Goal: Task Accomplishment & Management: Use online tool/utility

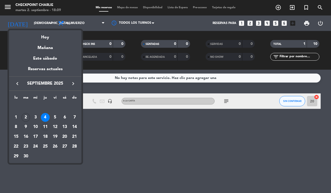
click at [45, 127] on div "11" at bounding box center [45, 127] width 9 height 9
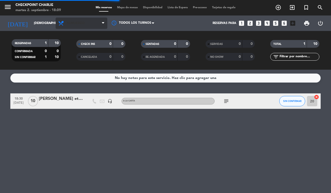
click at [96, 25] on span "Almuerzo" at bounding box center [82, 23] width 52 height 11
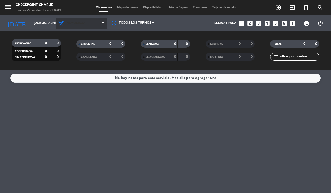
click at [91, 24] on span "Almuerzo" at bounding box center [82, 23] width 52 height 11
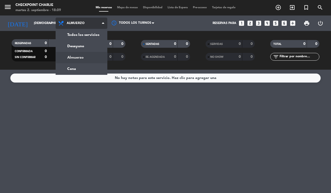
click at [91, 68] on div "menu Checkpoint [PERSON_NAME] 2. septiembre - 18:09 Mis reservas Mapa de mesas …" at bounding box center [165, 35] width 331 height 70
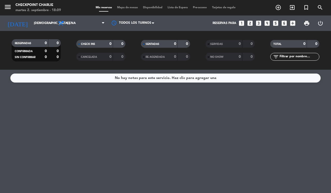
click at [118, 119] on div "No hay notas para este servicio. Haz clic para agregar una" at bounding box center [165, 132] width 331 height 124
click at [45, 21] on input "[DEMOGRAPHIC_DATA] [DATE]" at bounding box center [51, 23] width 41 height 9
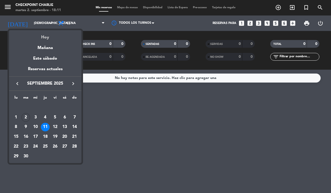
click at [47, 39] on div "Hoy" at bounding box center [45, 35] width 72 height 11
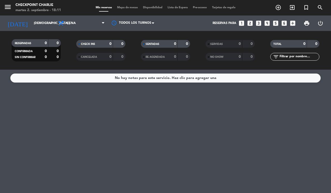
type input "[DATE] sep."
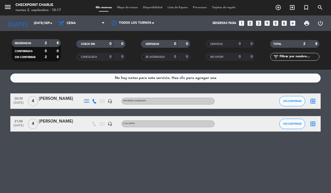
click at [277, 7] on icon "add_circle_outline" at bounding box center [278, 7] width 6 height 6
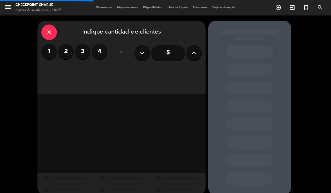
click at [65, 50] on label "2" at bounding box center [66, 52] width 16 height 16
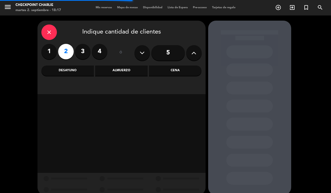
click at [184, 69] on div "Cena" at bounding box center [175, 71] width 52 height 10
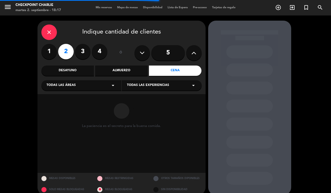
click at [104, 85] on div "Todas las áreas arrow_drop_down" at bounding box center [81, 85] width 80 height 10
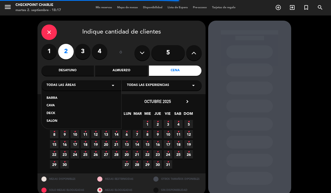
click at [65, 120] on div "SALON" at bounding box center [82, 121] width 70 height 5
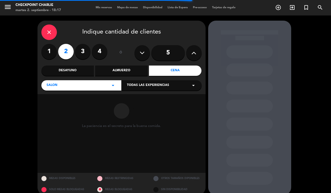
click at [167, 83] on div "Todas las experiencias arrow_drop_down" at bounding box center [162, 85] width 80 height 10
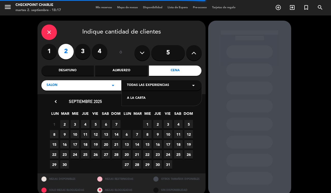
click at [164, 99] on div "A LA CARTA" at bounding box center [162, 98] width 70 height 5
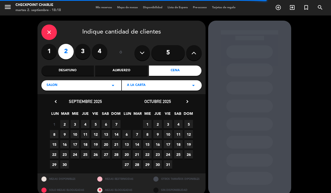
click at [64, 124] on span "2" at bounding box center [64, 124] width 9 height 9
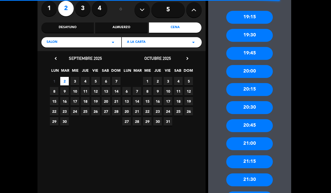
scroll to position [45, 0]
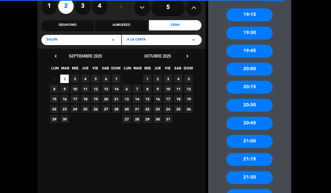
click at [263, 162] on div "21:15" at bounding box center [249, 159] width 47 height 13
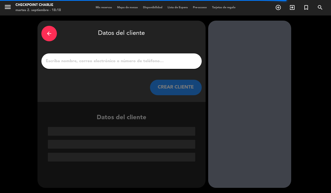
click at [137, 58] on input "1" at bounding box center [121, 61] width 152 height 7
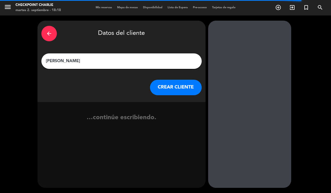
type input "[PERSON_NAME]"
click at [170, 87] on button "CREAR CLIENTE" at bounding box center [176, 88] width 52 height 16
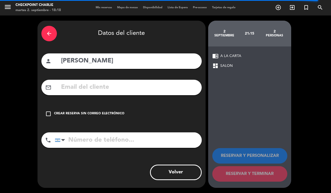
click at [95, 115] on div "Crear reserva sin correo electrónico" at bounding box center [89, 113] width 70 height 5
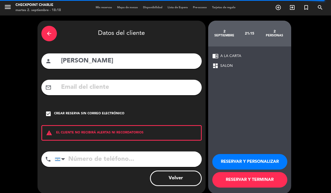
click at [93, 161] on input "tel" at bounding box center [128, 160] width 147 height 16
type input "1158089896"
click at [266, 178] on button "RESERVAR Y TERMINAR" at bounding box center [249, 180] width 75 height 16
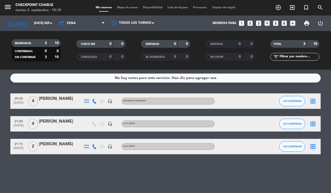
click at [50, 149] on div at bounding box center [61, 150] width 44 height 4
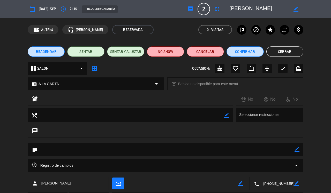
click at [291, 48] on button "Cerrar" at bounding box center [284, 52] width 37 height 10
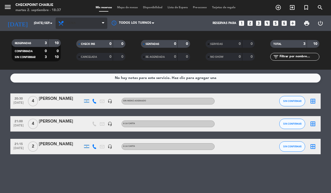
click at [87, 26] on span "Cena" at bounding box center [82, 23] width 52 height 11
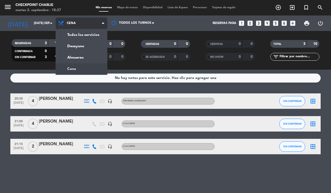
click at [96, 57] on div "menu Checkpoint [PERSON_NAME] 2. septiembre - 18:37 Mis reservas Mapa de mesas …" at bounding box center [165, 35] width 331 height 70
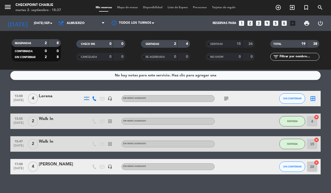
scroll to position [2, 0]
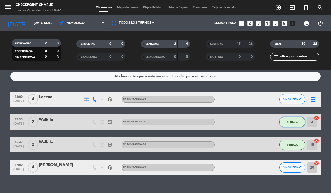
click at [287, 124] on button "SENTADA" at bounding box center [292, 122] width 26 height 10
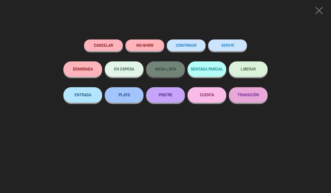
click at [222, 47] on button "SERVIR" at bounding box center [227, 46] width 39 height 12
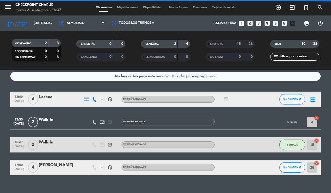
scroll to position [0, 0]
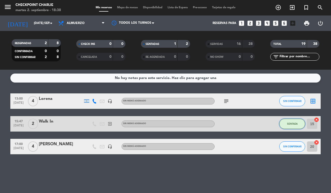
click at [291, 124] on span "SENTADA" at bounding box center [292, 123] width 11 height 3
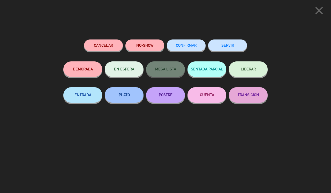
click at [231, 49] on button "SERVIR" at bounding box center [227, 46] width 39 height 12
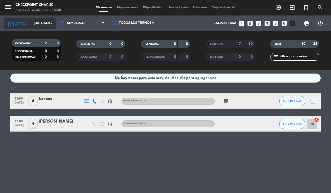
click at [47, 19] on input "[DATE] sep." at bounding box center [51, 23] width 41 height 9
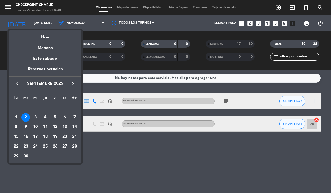
click at [89, 21] on div at bounding box center [165, 96] width 331 height 193
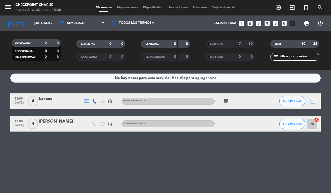
click at [89, 21] on span "Almuerzo" at bounding box center [82, 23] width 52 height 11
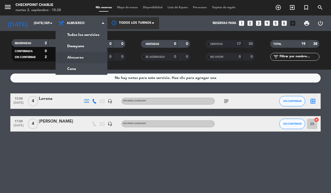
click at [122, 25] on div at bounding box center [133, 23] width 52 height 12
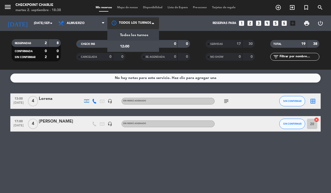
click at [135, 34] on span "Todos los turnos" at bounding box center [134, 35] width 28 height 6
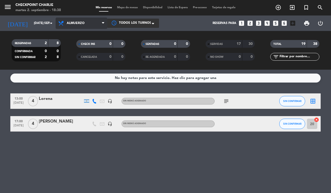
click at [91, 23] on span "Almuerzo" at bounding box center [82, 23] width 52 height 11
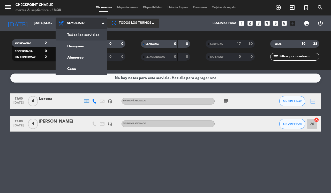
click at [95, 36] on div "menu Checkpoint [PERSON_NAME] 2. septiembre - 18:38 Mis reservas Mapa de mesas …" at bounding box center [165, 35] width 331 height 70
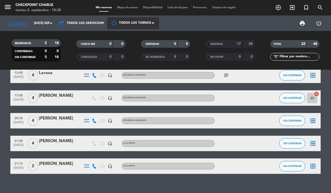
scroll to position [19, 0]
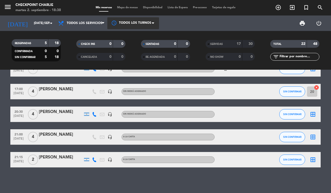
click at [110, 114] on icon "headset_mic" at bounding box center [110, 114] width 5 height 5
click at [0, 104] on bookings-row "13:00 [DATE] 4 [PERSON_NAME] headset_mic Sin menú asignado subject SIN CONFIRMA…" at bounding box center [165, 114] width 331 height 106
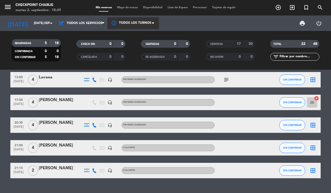
scroll to position [0, 0]
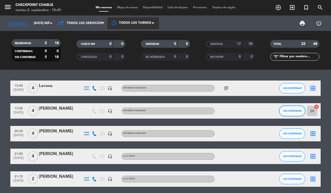
click at [291, 112] on span "SIN CONFIRMAR" at bounding box center [292, 111] width 18 height 3
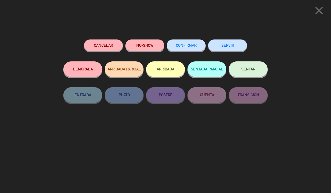
click at [246, 71] on span "SENTAR" at bounding box center [248, 69] width 14 height 4
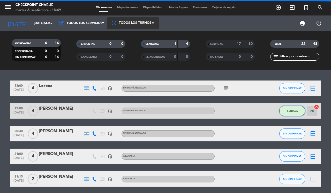
click at [289, 110] on span "SENTADA" at bounding box center [292, 111] width 11 height 3
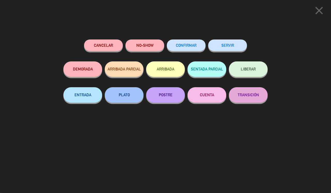
click at [256, 69] on button "LIBERAR" at bounding box center [248, 70] width 39 height 16
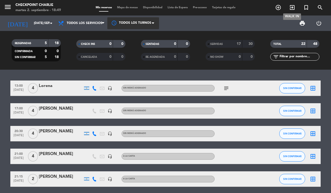
click at [291, 7] on icon "exit_to_app" at bounding box center [292, 7] width 6 height 6
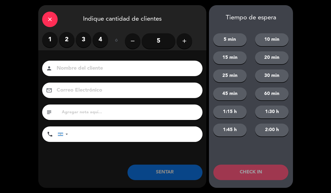
click at [166, 41] on input "5" at bounding box center [159, 41] width 34 height 16
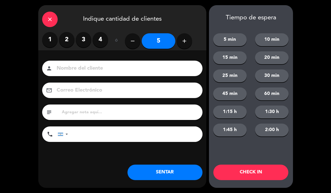
click at [124, 72] on input at bounding box center [126, 68] width 140 height 9
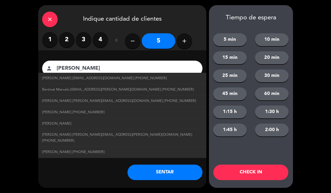
type input "[PERSON_NAME]"
click at [240, 172] on button "CHECK IN" at bounding box center [250, 173] width 75 height 16
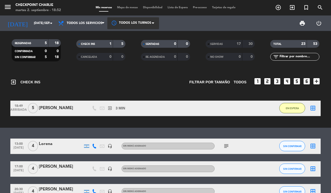
click at [310, 108] on icon "border_all" at bounding box center [313, 108] width 6 height 6
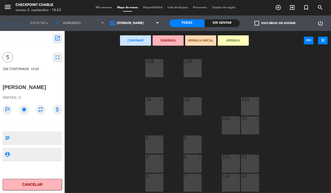
click at [155, 106] on div "18 4" at bounding box center [154, 106] width 18 height 18
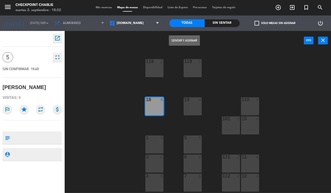
click at [193, 100] on div at bounding box center [192, 99] width 9 height 5
drag, startPoint x: 152, startPoint y: 111, endPoint x: 153, endPoint y: 109, distance: 2.9
click at [152, 111] on div "18 4" at bounding box center [154, 106] width 18 height 18
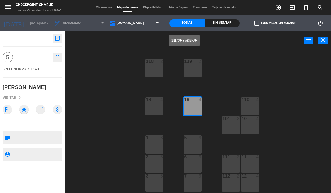
click at [182, 40] on button "Sentar y Asignar" at bounding box center [184, 40] width 31 height 10
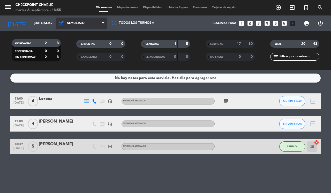
click at [63, 25] on icon at bounding box center [61, 23] width 7 height 6
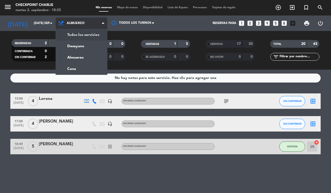
click at [81, 35] on div "menu Checkpoint [PERSON_NAME] 2. septiembre - 18:55 Mis reservas Mapa de mesas …" at bounding box center [165, 35] width 331 height 70
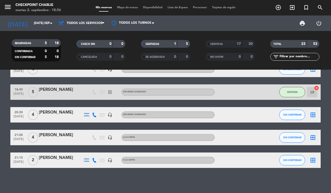
scroll to position [42, 0]
